Goal: Book appointment/travel/reservation

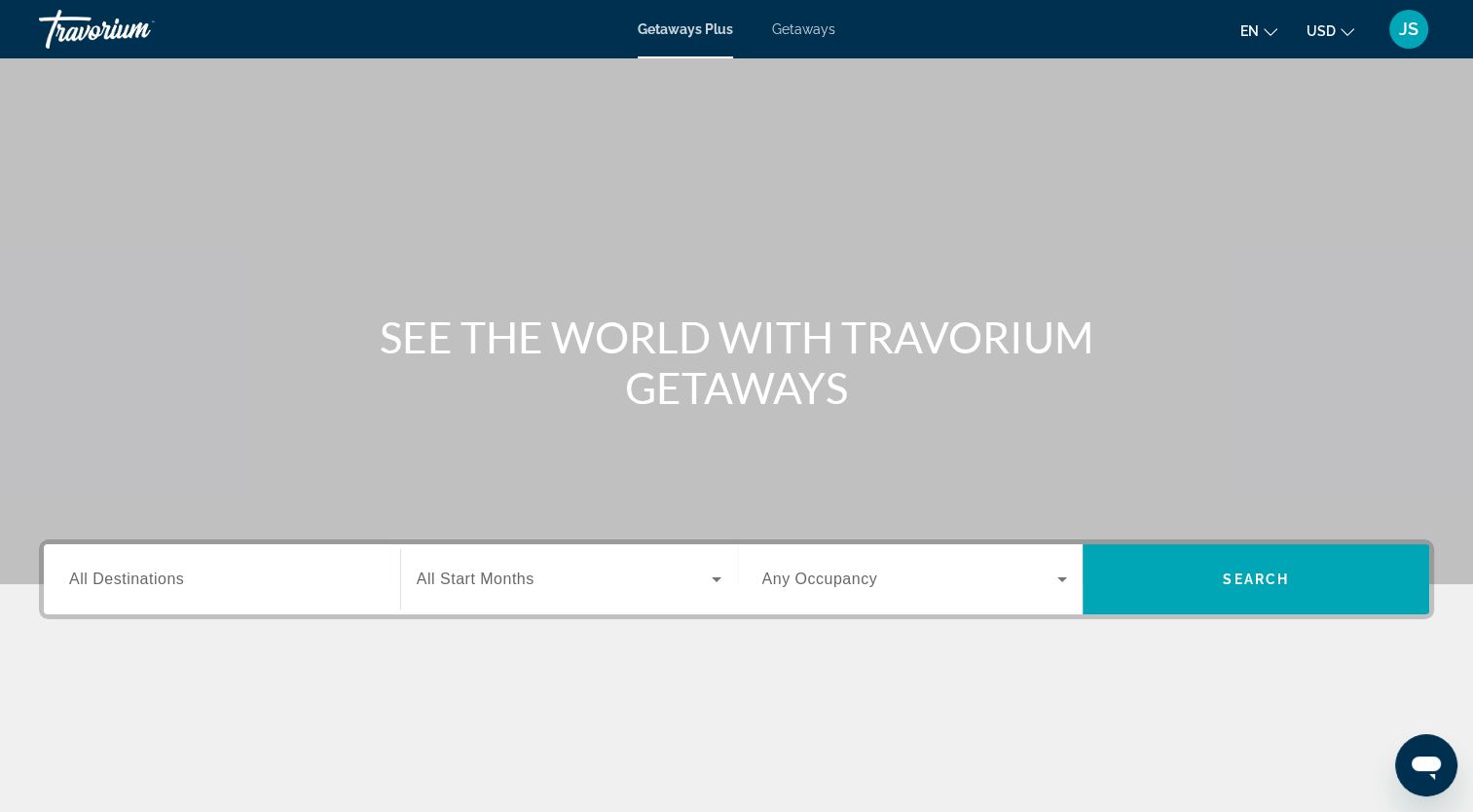
click at [156, 582] on span "All Destinations" at bounding box center [127, 578] width 115 height 17
click at [156, 582] on input "Destination All Destinations" at bounding box center [222, 580] width 306 height 23
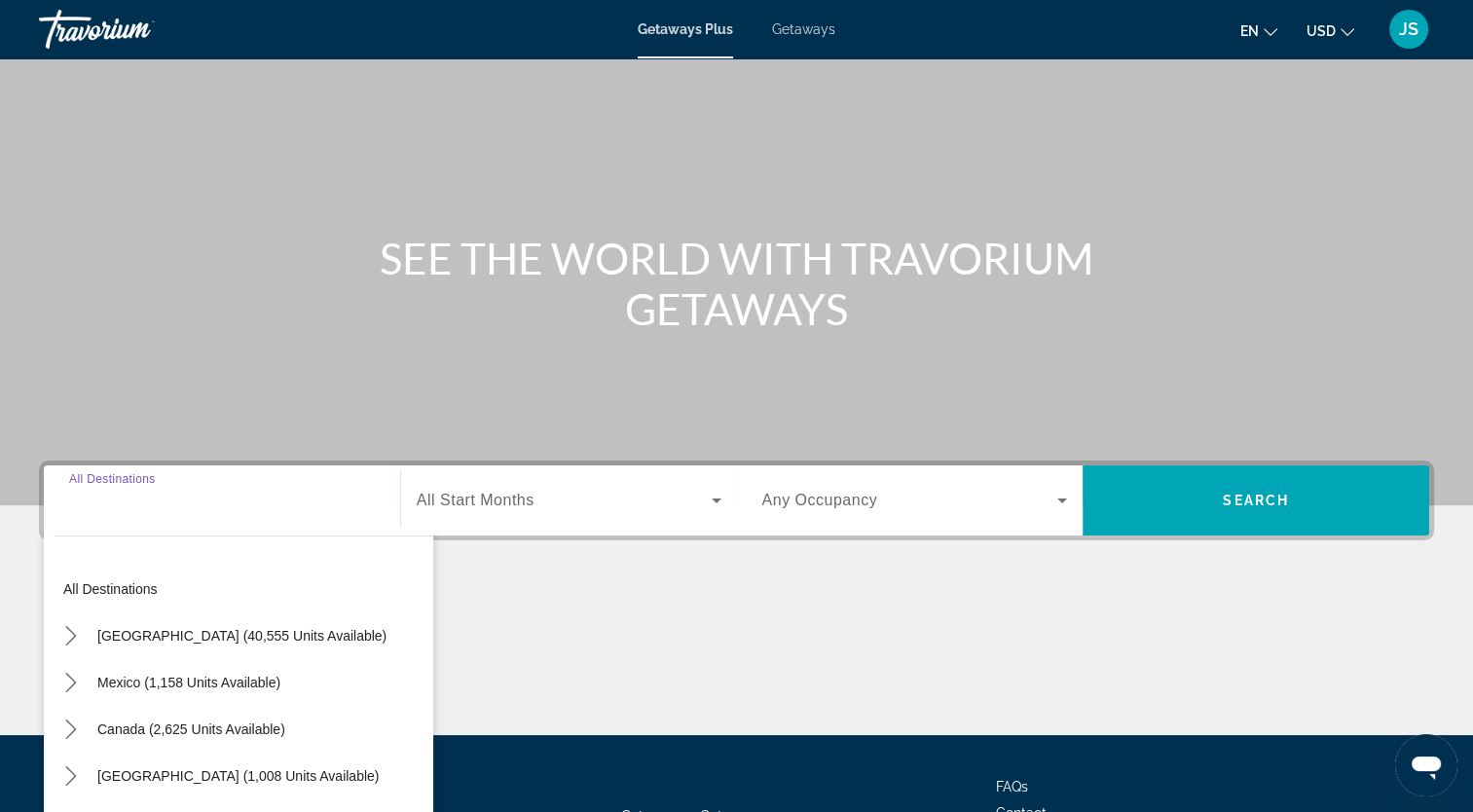
scroll to position [240, 0]
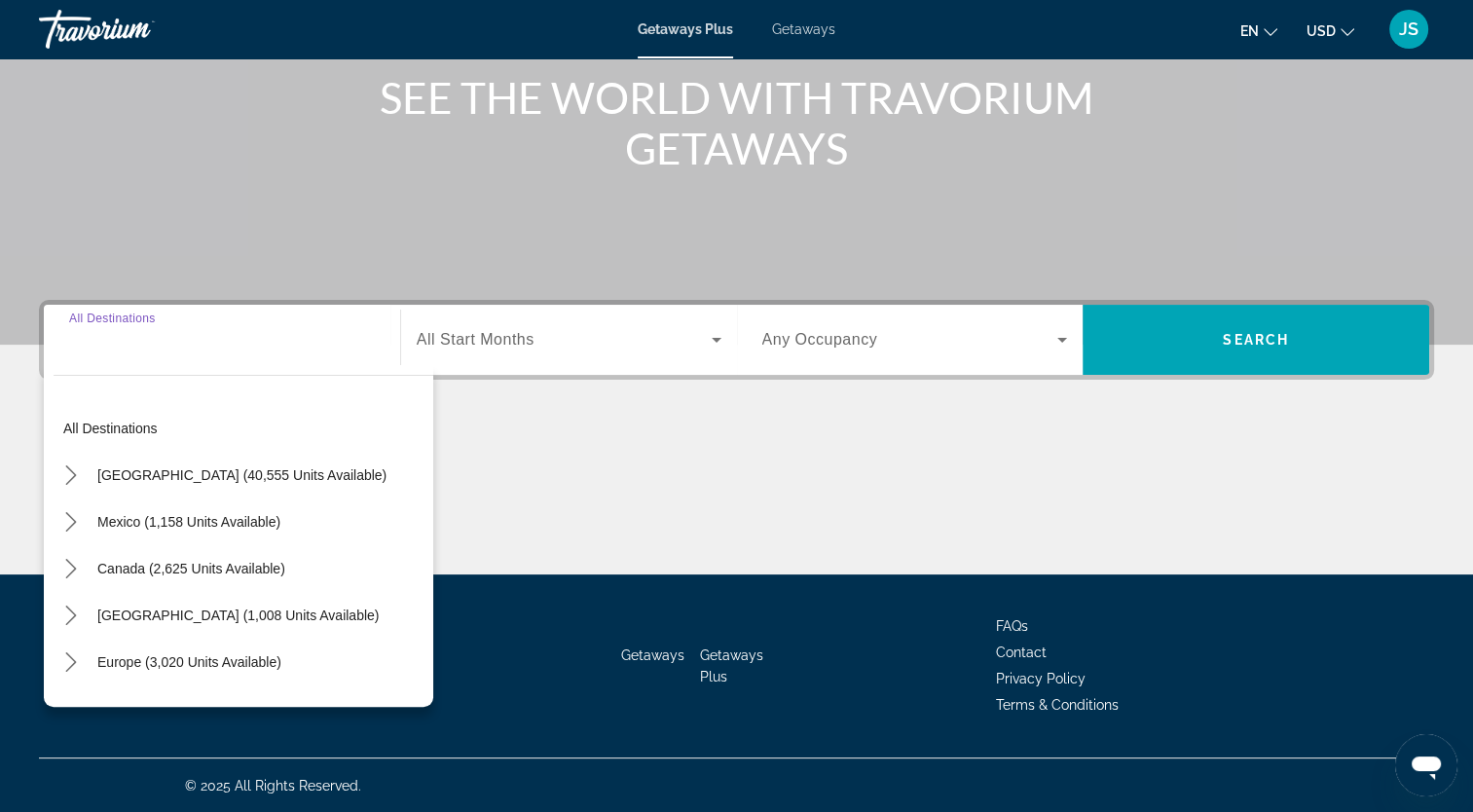
click at [172, 335] on input "Destination All Destinations" at bounding box center [222, 341] width 306 height 23
click at [181, 345] on input "Destination All Destinations" at bounding box center [222, 341] width 306 height 23
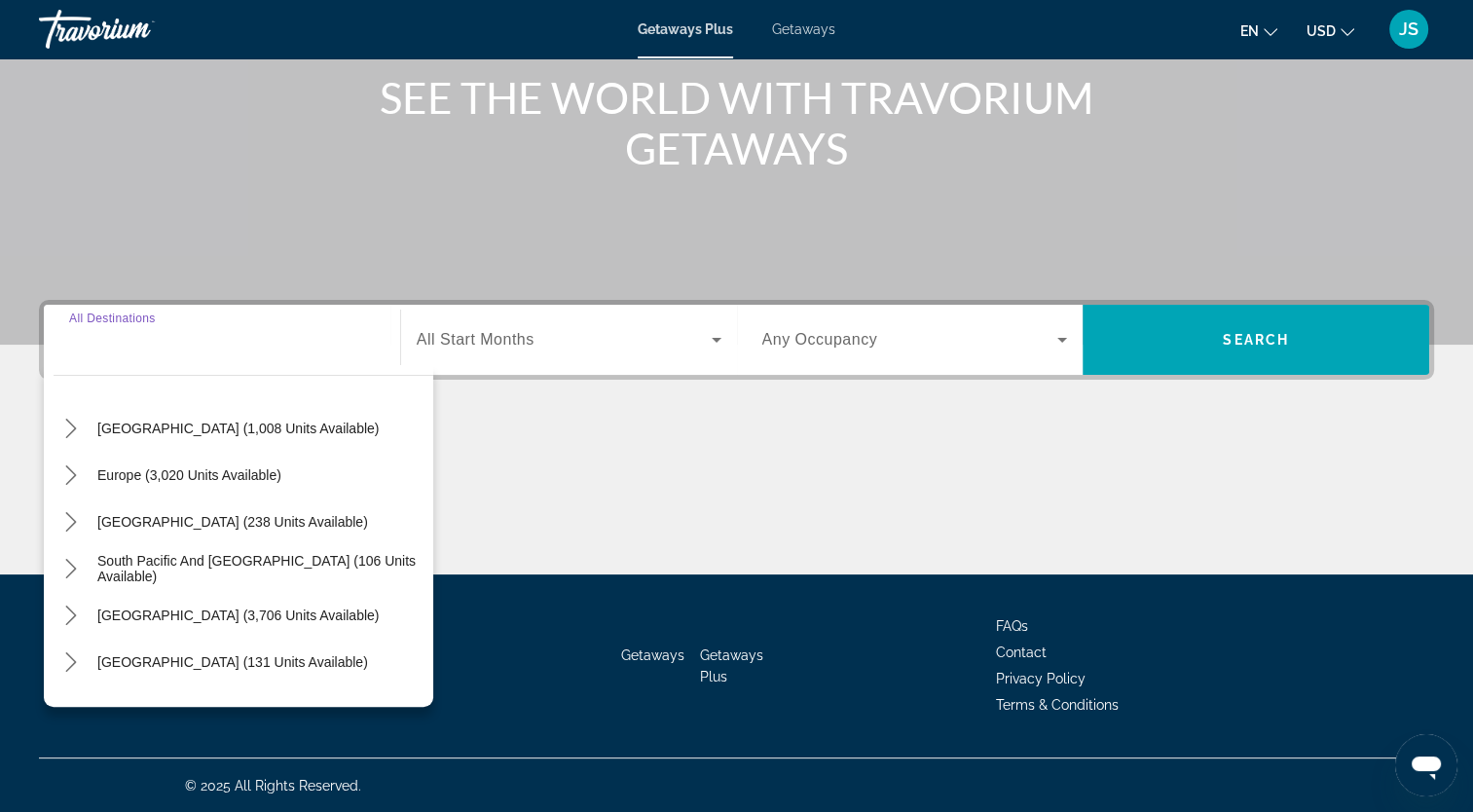
scroll to position [191, 0]
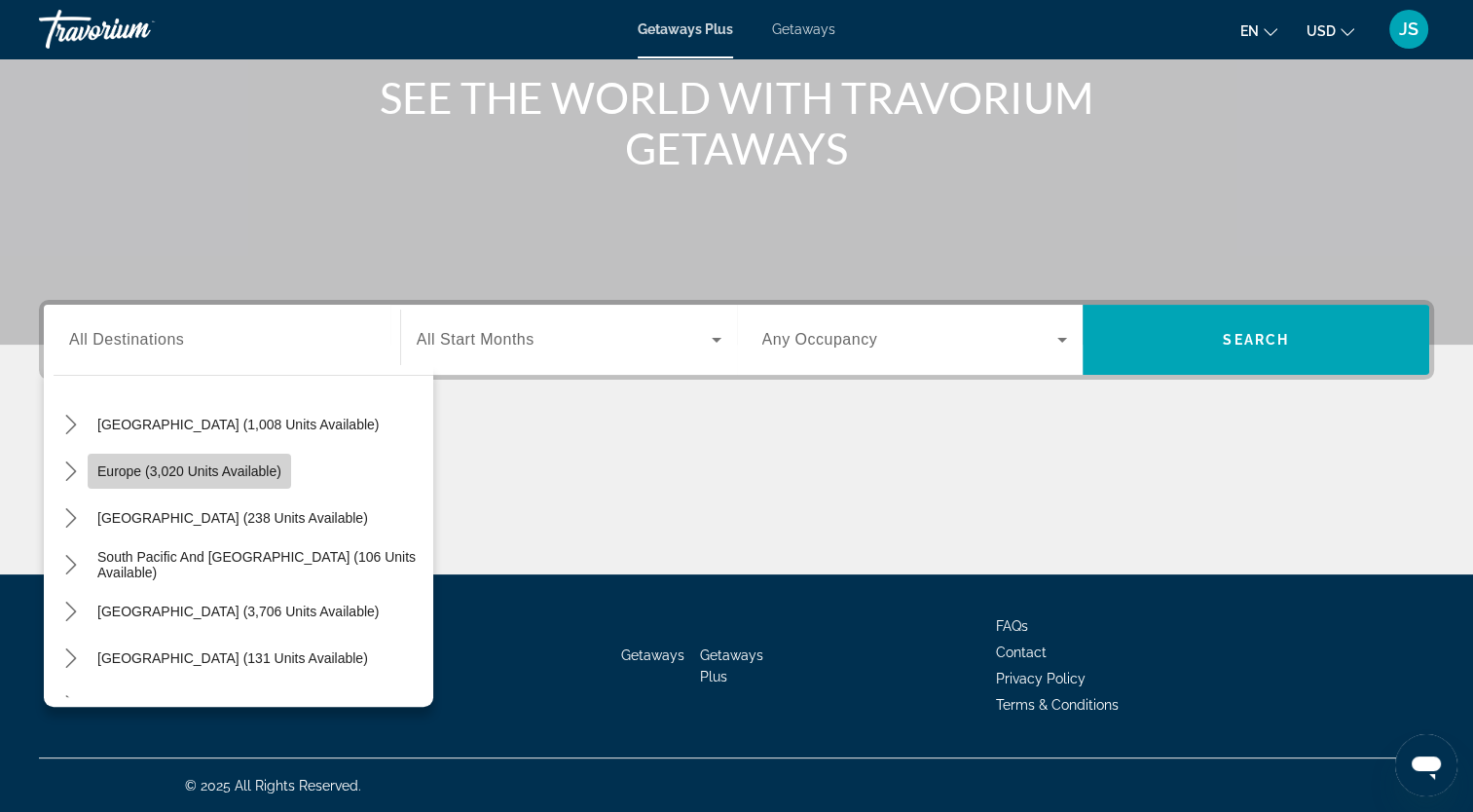
click at [195, 490] on span "Select destination: Europe (3,020 units available)" at bounding box center [189, 471] width 203 height 47
type input "**********"
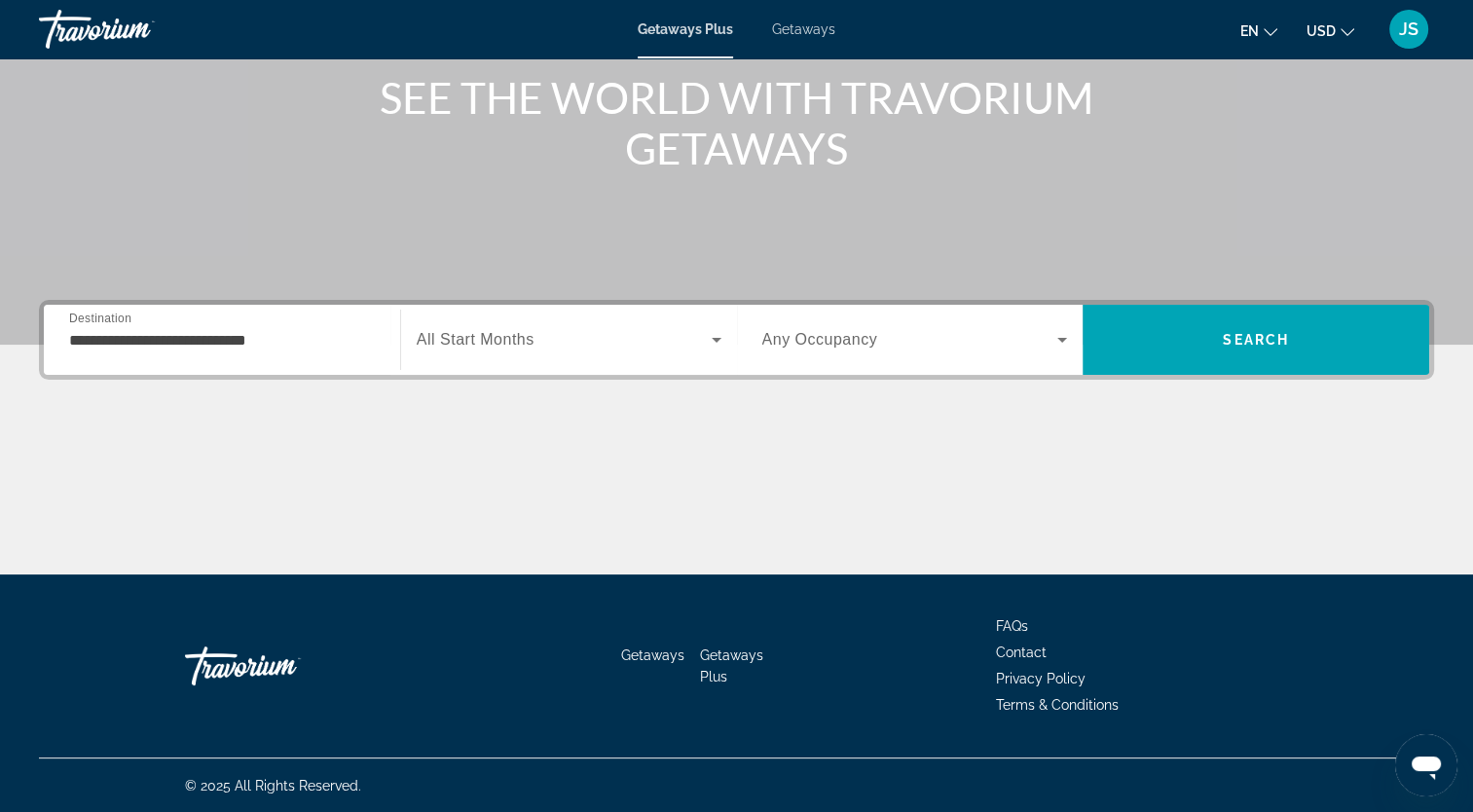
click at [473, 358] on div "Search widget" at bounding box center [569, 340] width 305 height 55
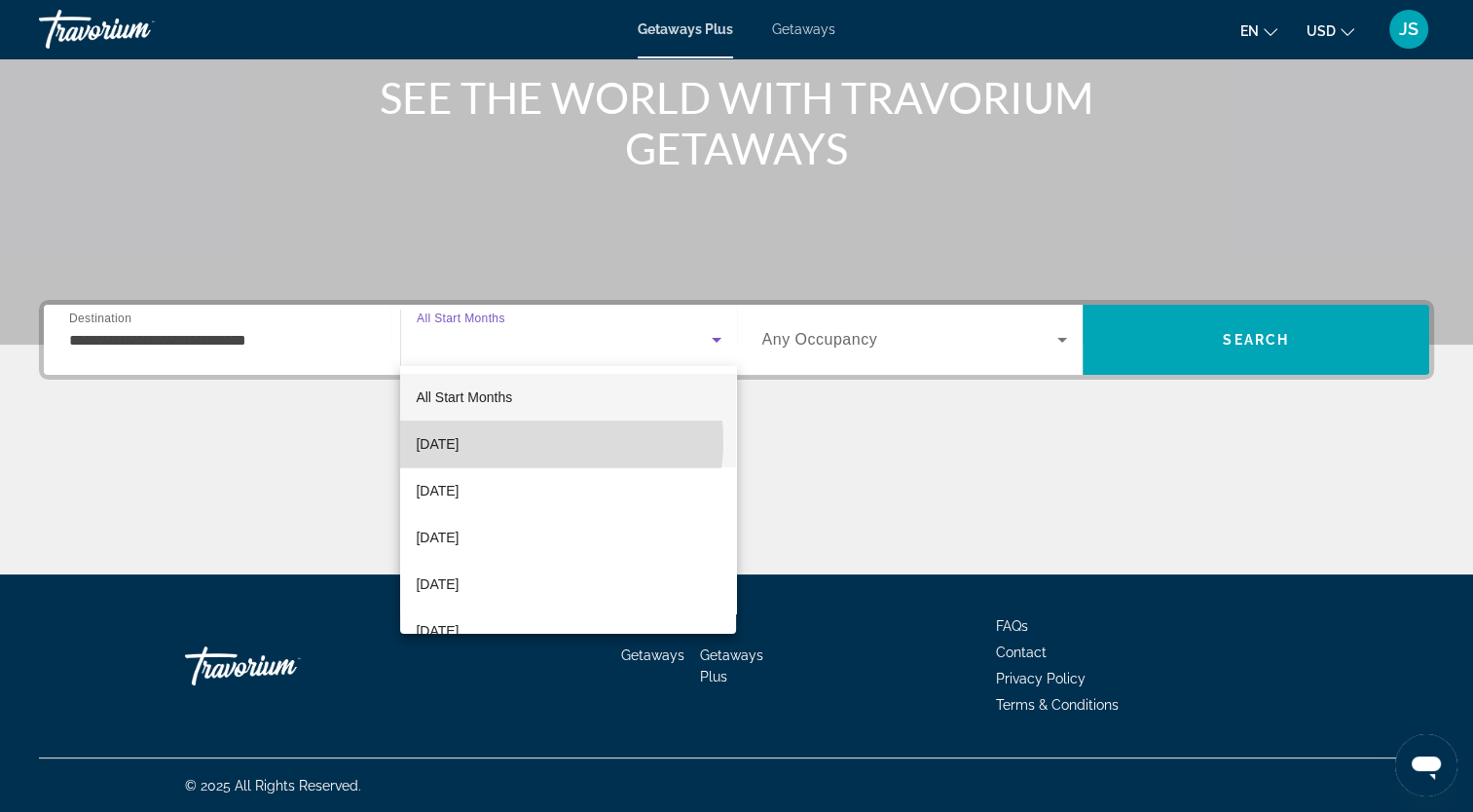
click at [522, 441] on mat-option "[DATE]" at bounding box center [568, 444] width 336 height 47
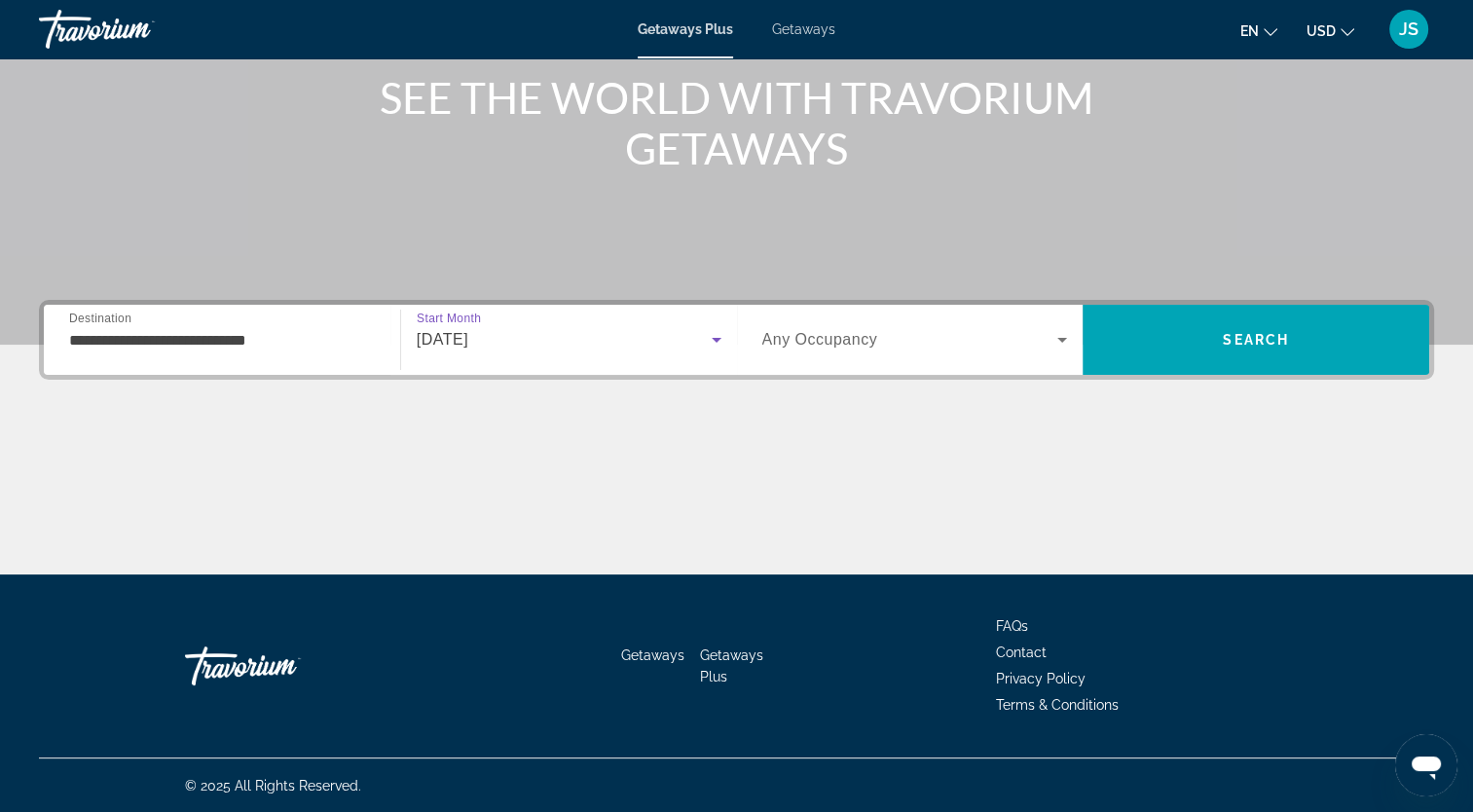
click at [838, 343] on span "Any Occupancy" at bounding box center [820, 339] width 116 height 17
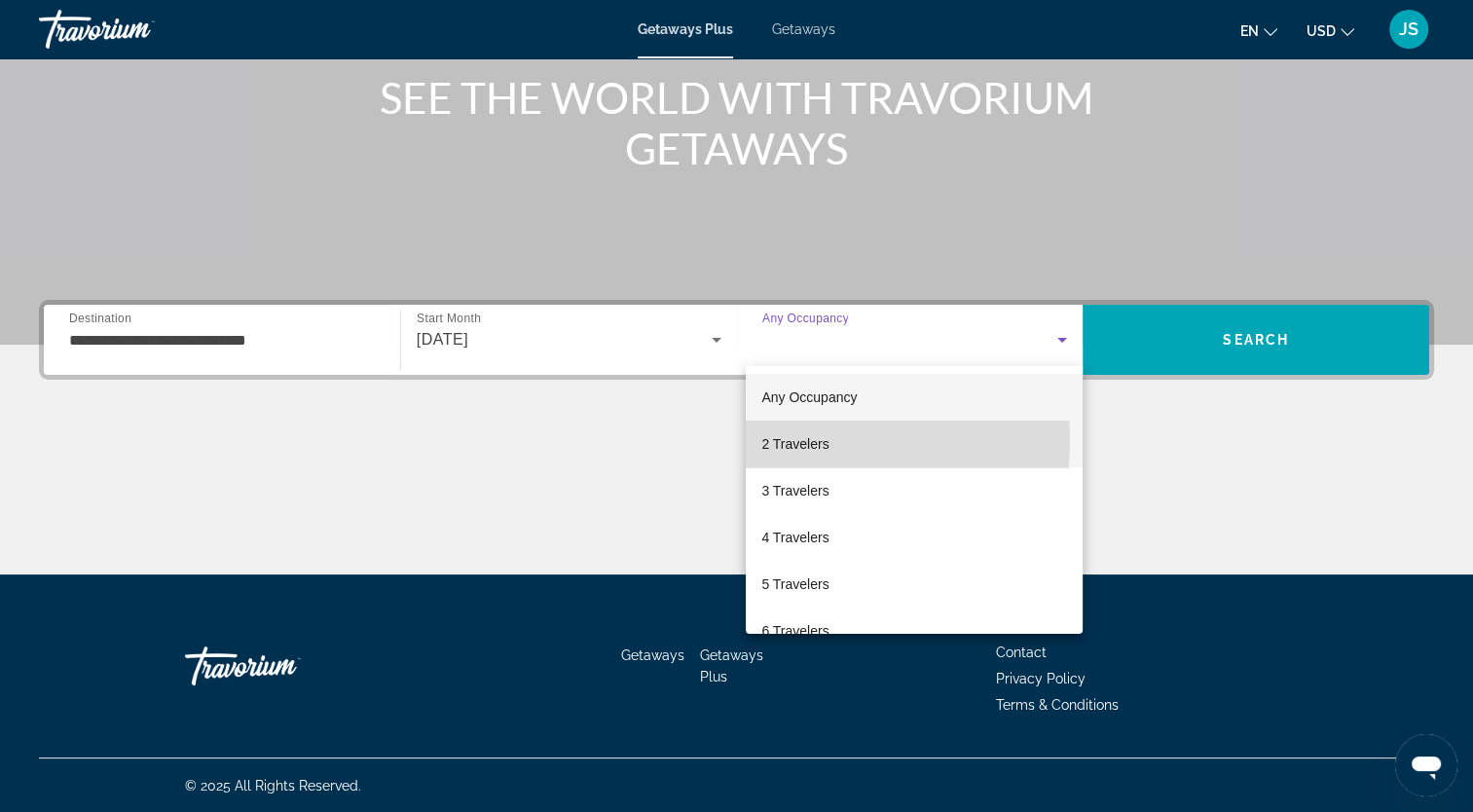
click at [815, 440] on span "2 Travelers" at bounding box center [794, 444] width 67 height 23
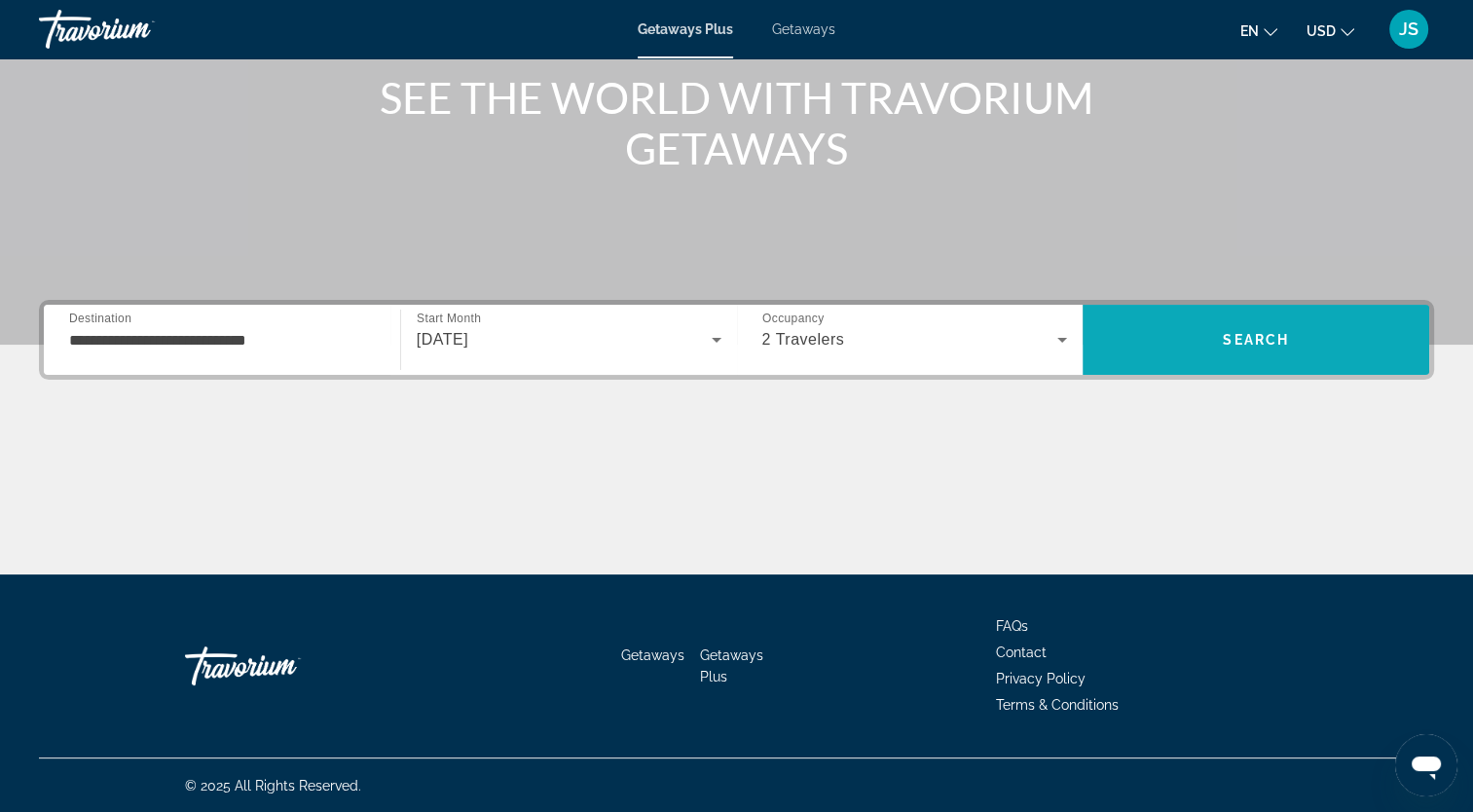
drag, startPoint x: 1197, startPoint y: 381, endPoint x: 1193, endPoint y: 364, distance: 17.5
click at [1193, 364] on div "**********" at bounding box center [736, 437] width 1473 height 275
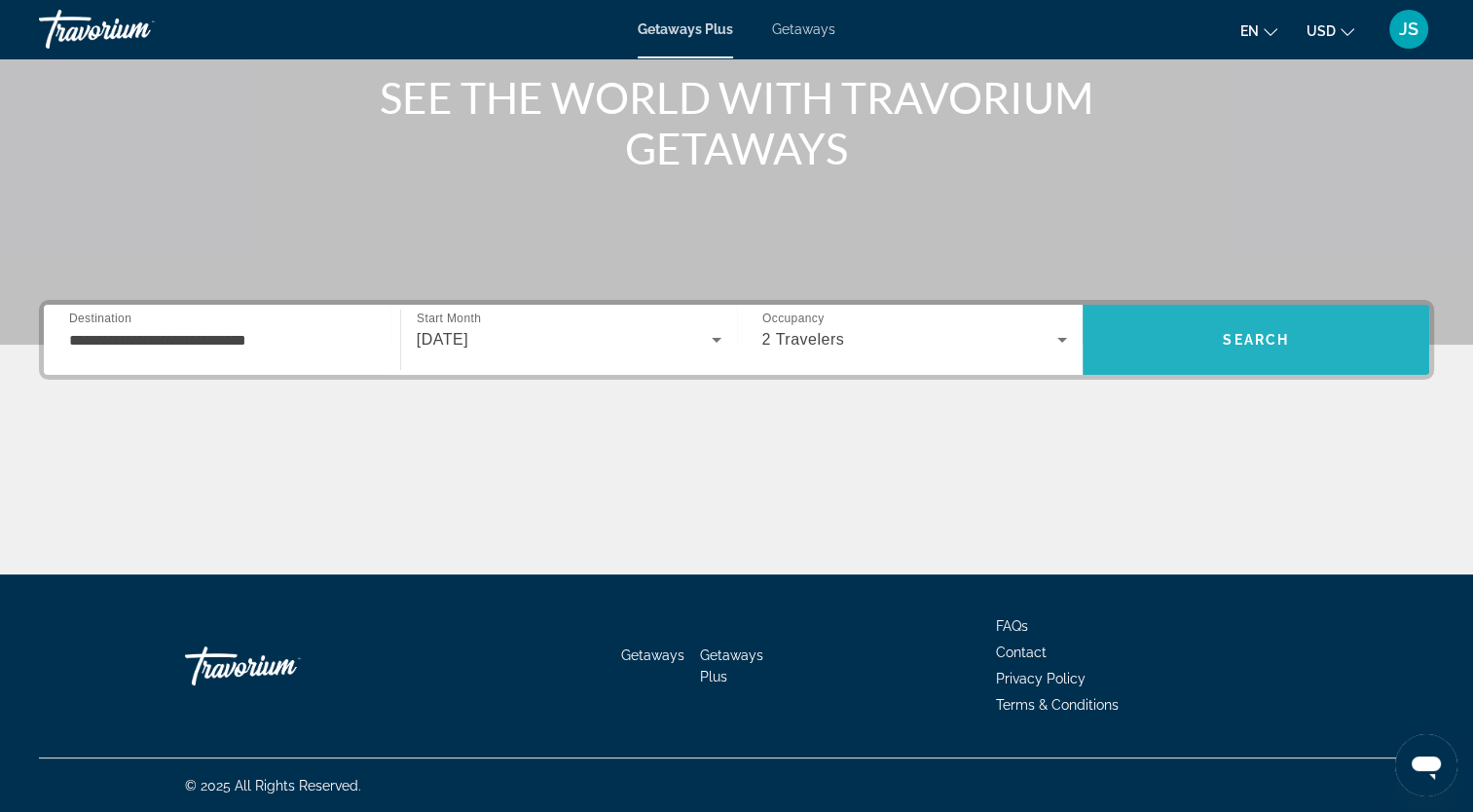
click at [1193, 364] on span "Search" at bounding box center [1256, 340] width 347 height 70
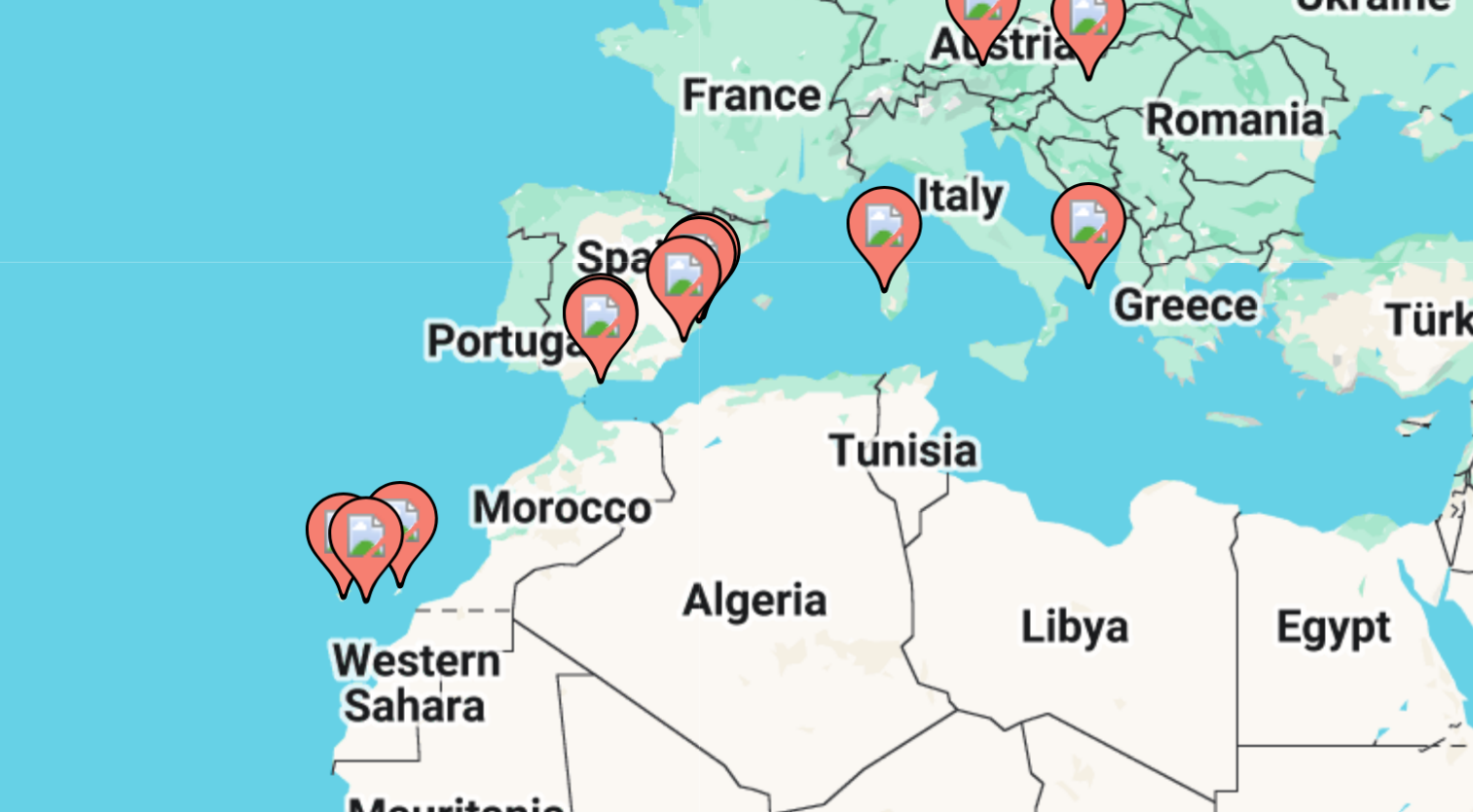
click at [909, 351] on icon "Main content" at bounding box center [902, 355] width 18 height 25
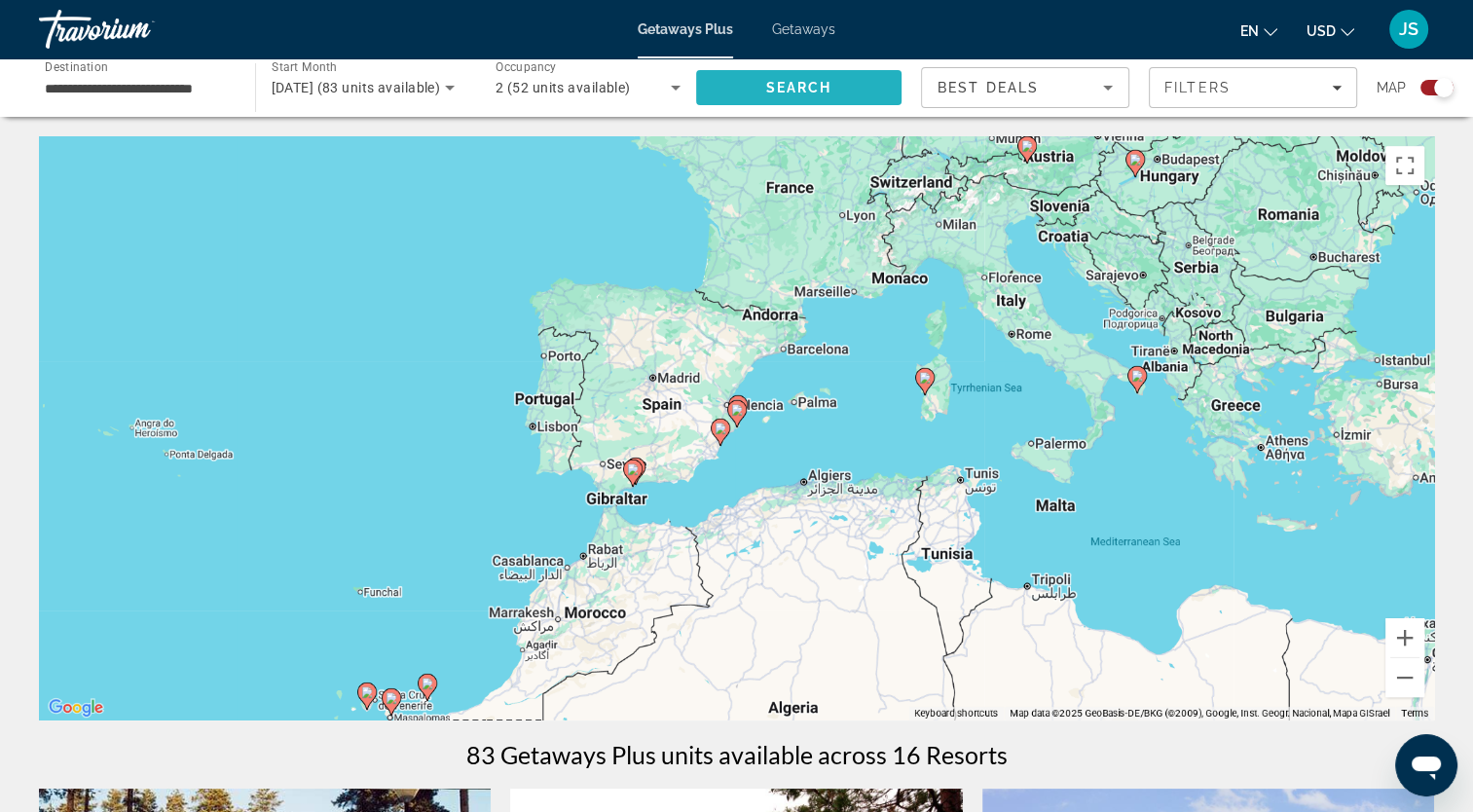
click at [879, 91] on span "Search" at bounding box center [799, 88] width 206 height 47
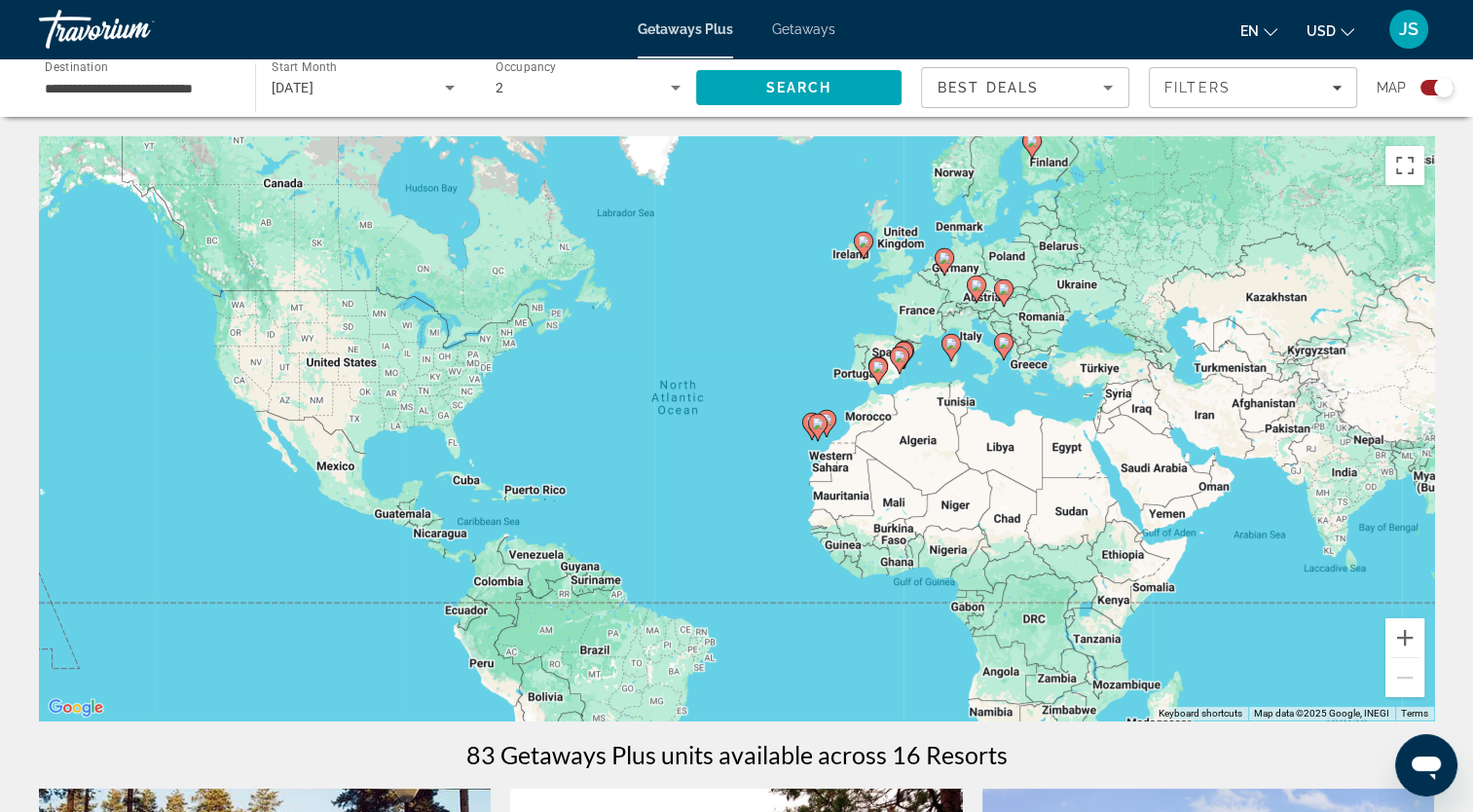
click at [903, 351] on image "Main content" at bounding box center [900, 356] width 12 height 12
type input "**********"
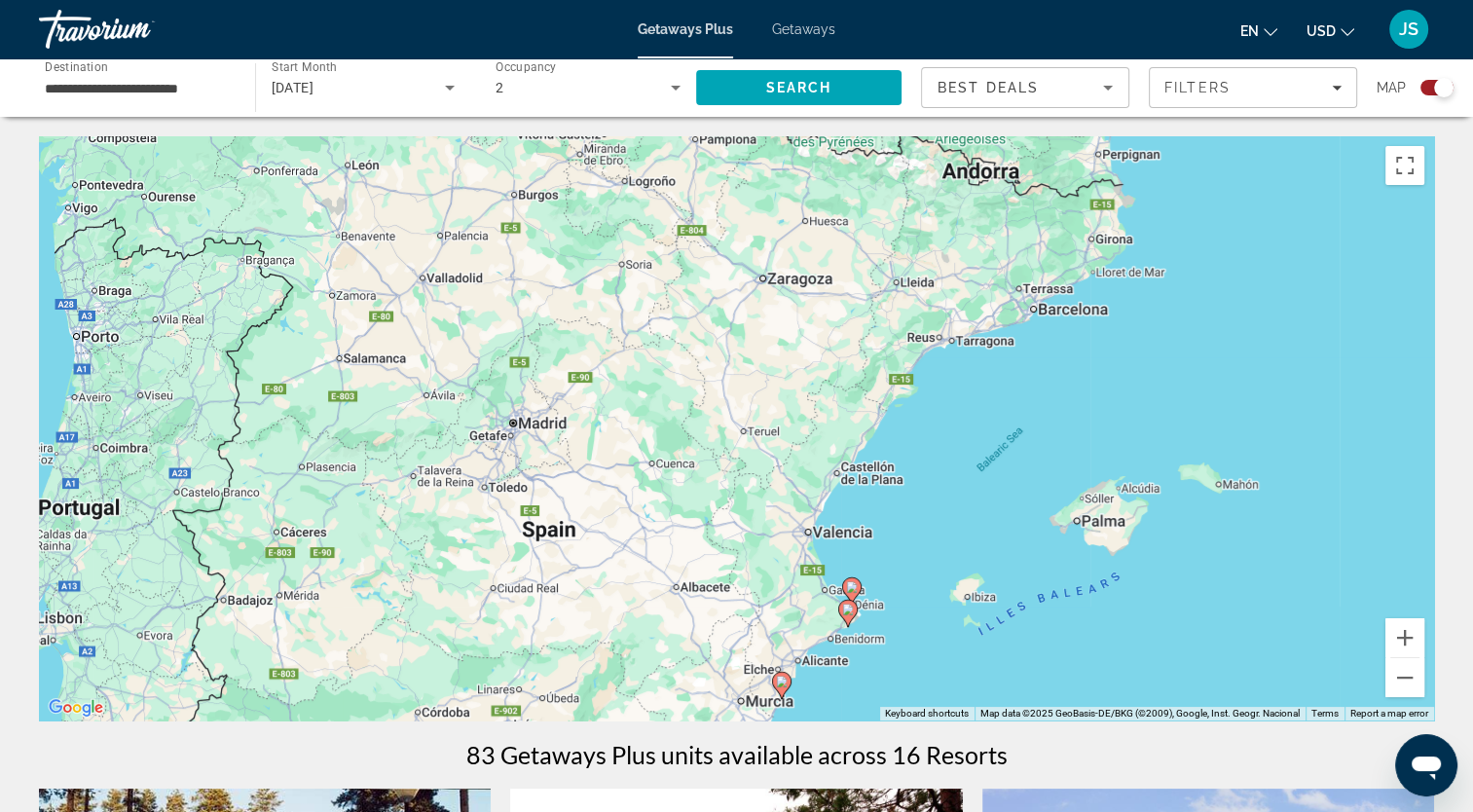
drag, startPoint x: 695, startPoint y: 296, endPoint x: 740, endPoint y: 769, distance: 475.1
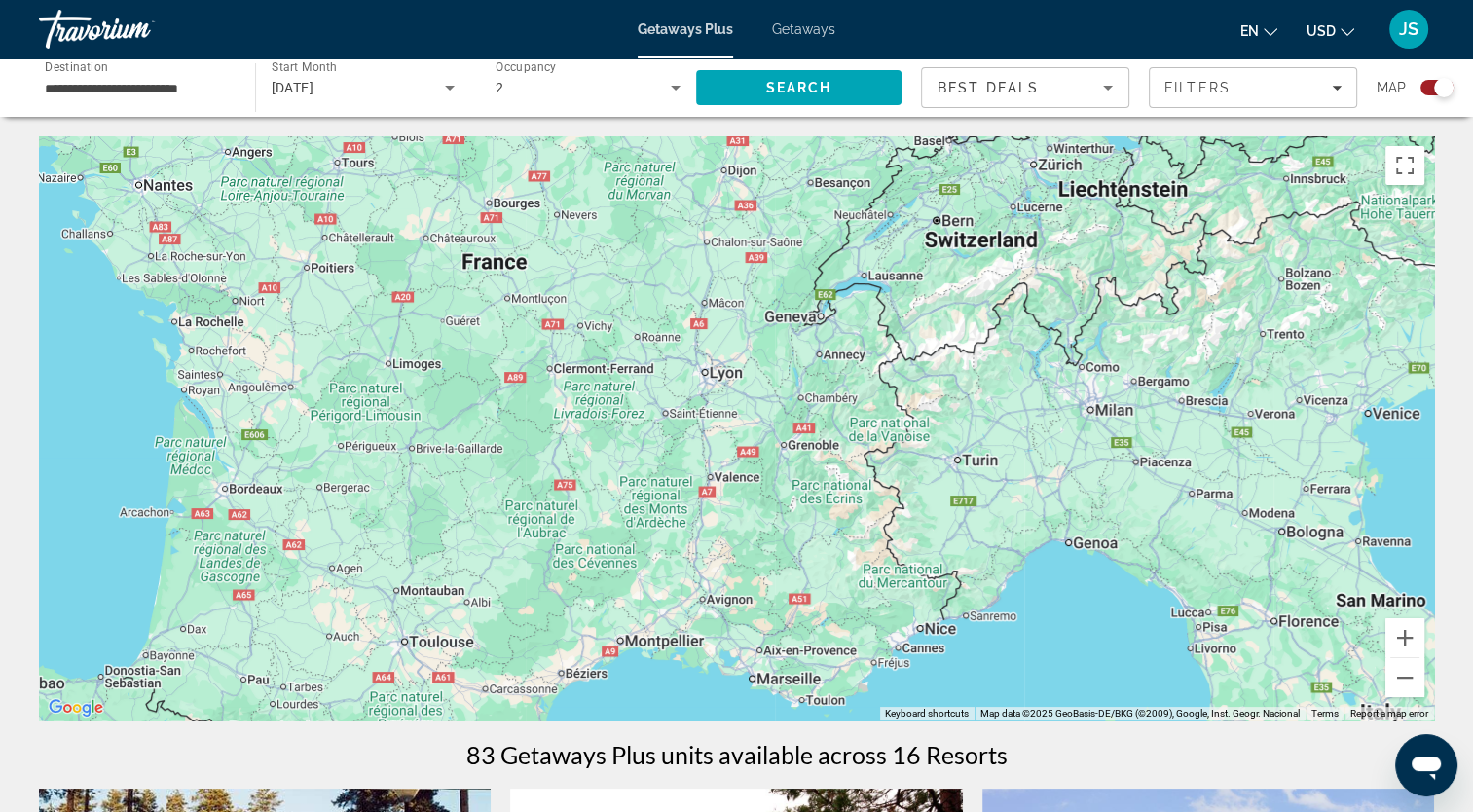
drag, startPoint x: 950, startPoint y: 481, endPoint x: 389, endPoint y: 832, distance: 661.8
click at [389, 811] on html "**********" at bounding box center [736, 406] width 1473 height 812
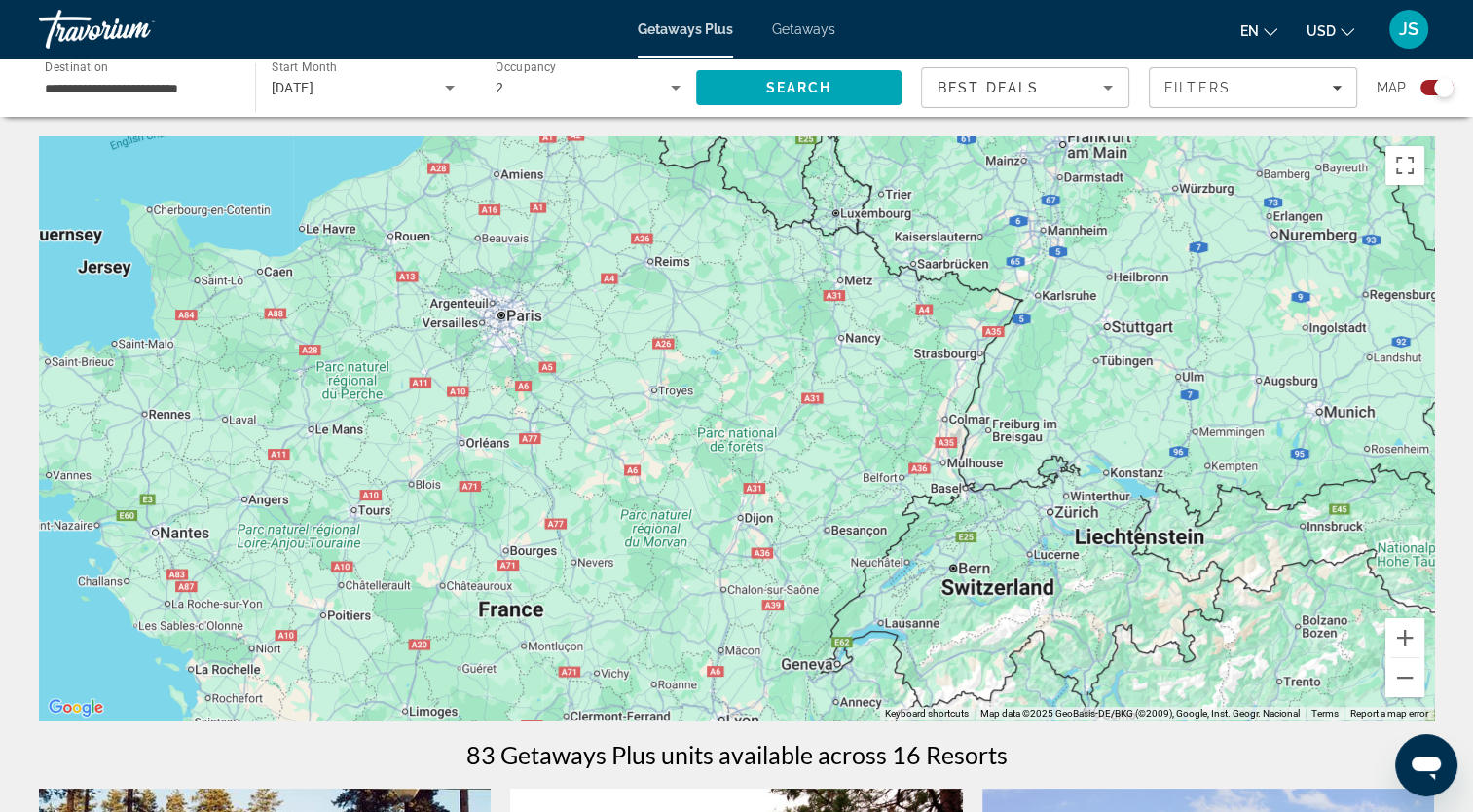
drag, startPoint x: 837, startPoint y: 504, endPoint x: 854, endPoint y: 862, distance: 358.4
click at [854, 811] on html "**********" at bounding box center [736, 406] width 1473 height 812
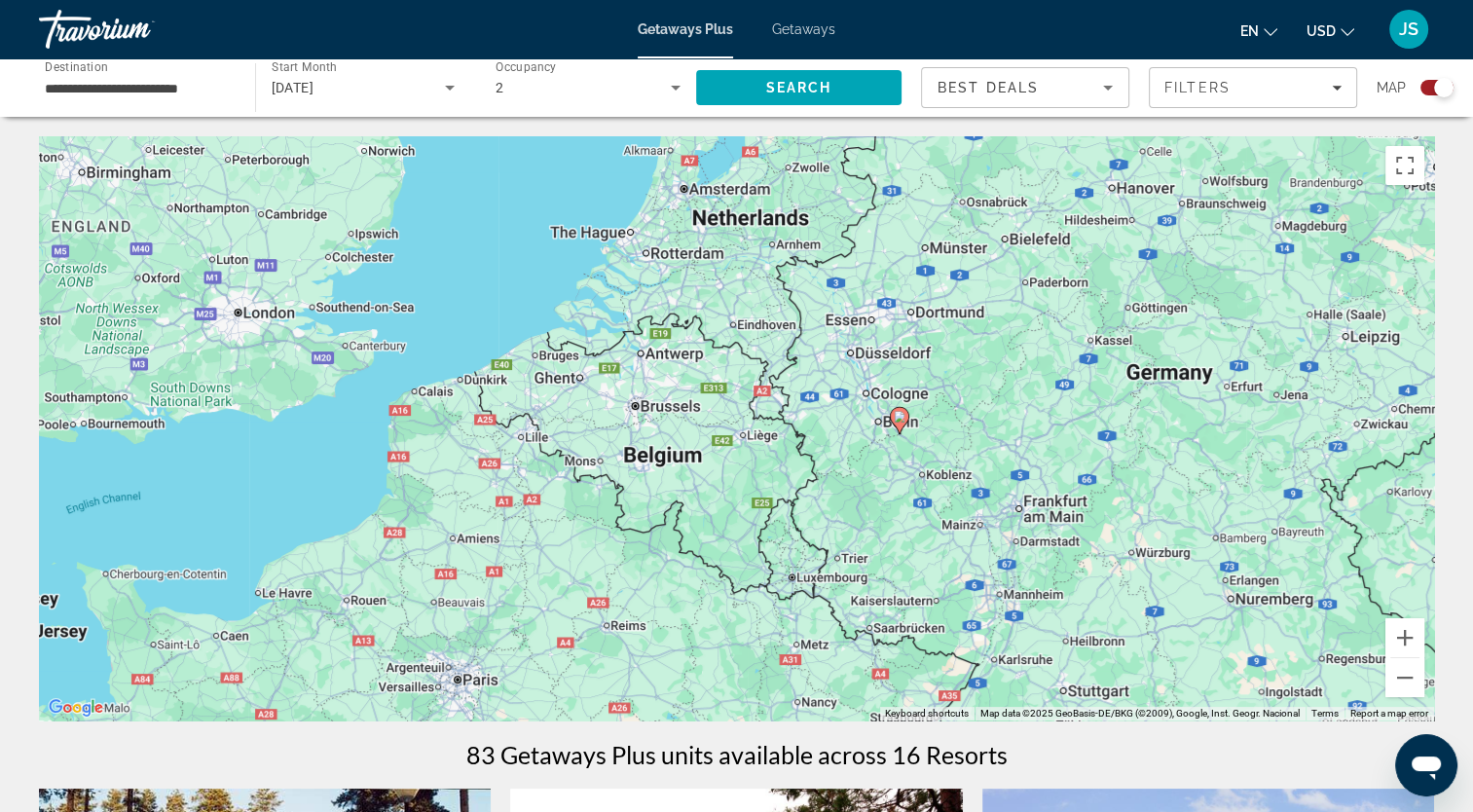
drag, startPoint x: 900, startPoint y: 262, endPoint x: 856, endPoint y: 633, distance: 373.6
click at [856, 633] on div "To activate drag with keyboard, press Alt + Enter. Once in keyboard drag state,…" at bounding box center [736, 428] width 1395 height 584
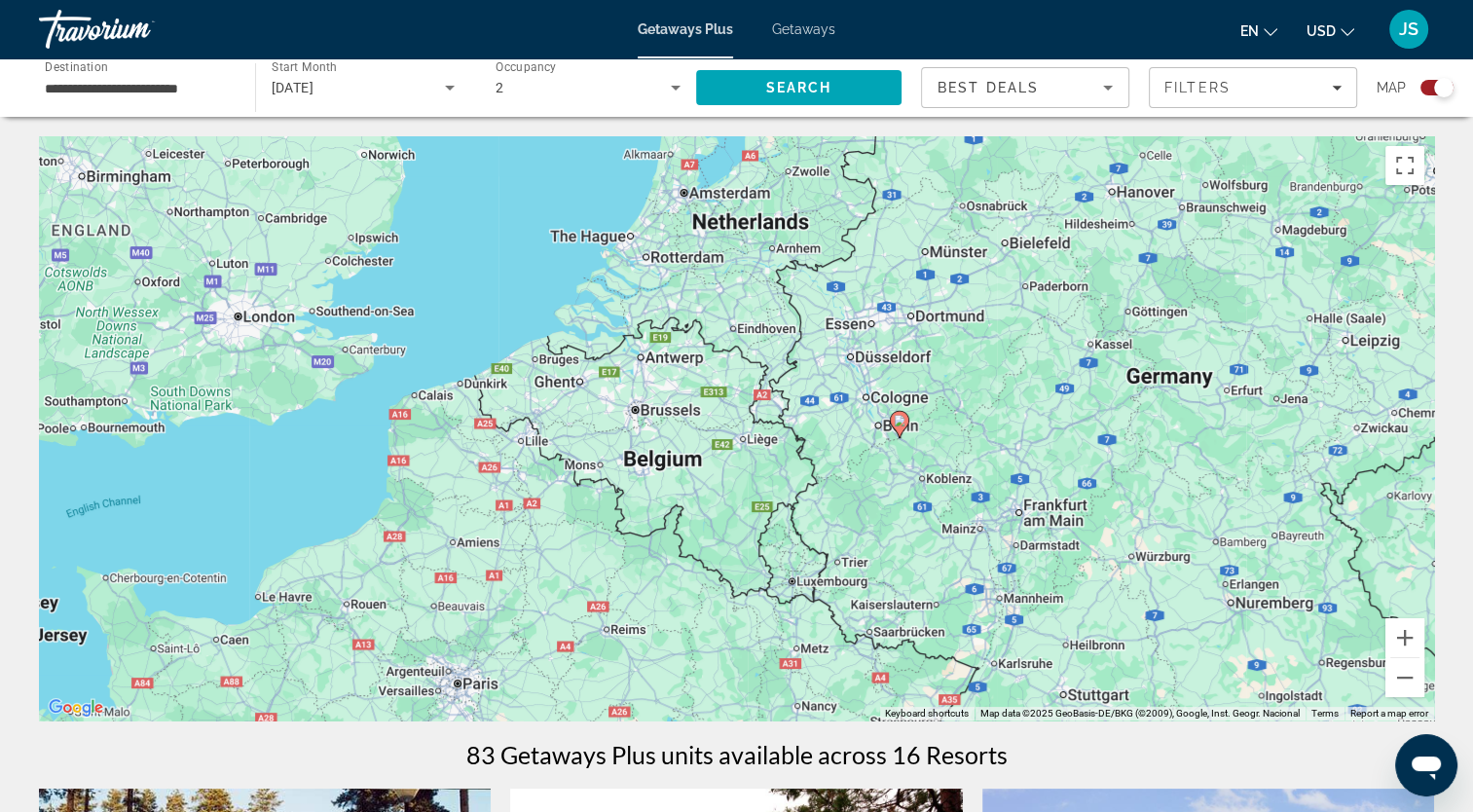
click at [682, 449] on div "To activate drag with keyboard, press Alt + Enter. Once in keyboard drag state,…" at bounding box center [736, 428] width 1395 height 584
click at [637, 415] on div "To activate drag with keyboard, press Alt + Enter. Once in keyboard drag state,…" at bounding box center [736, 428] width 1395 height 584
